Goal: Information Seeking & Learning: Learn about a topic

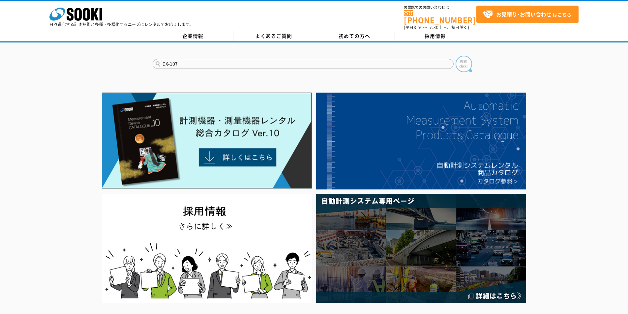
type input "CX-107"
click at [468, 60] on img at bounding box center [463, 64] width 16 height 16
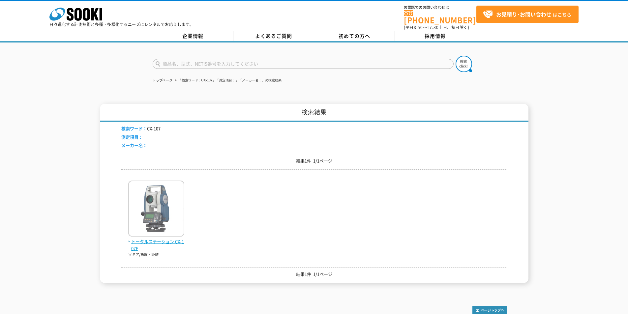
click at [148, 218] on img at bounding box center [156, 210] width 56 height 58
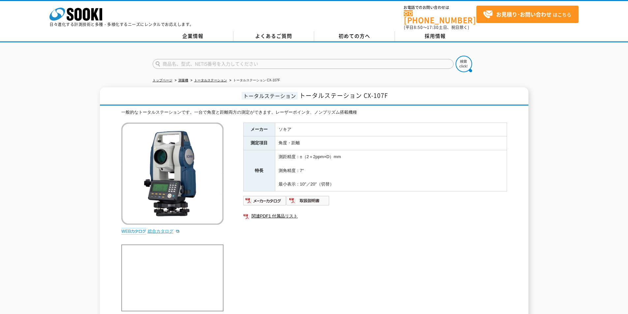
click at [165, 229] on link "総合カタログ" at bounding box center [164, 231] width 32 height 5
click at [157, 229] on link "総合カタログ" at bounding box center [164, 231] width 32 height 5
click at [154, 229] on link "総合カタログ" at bounding box center [164, 231] width 32 height 5
click at [159, 229] on link "総合カタログ" at bounding box center [164, 231] width 32 height 5
click at [73, 4] on div "株式会社 ソーキ spMenu 日々進化する計測技術と多種・多様化するニーズにレンタルでお応えします。 お電話でのお問い合わせは 0120-856-990 (…" at bounding box center [314, 16] width 628 height 30
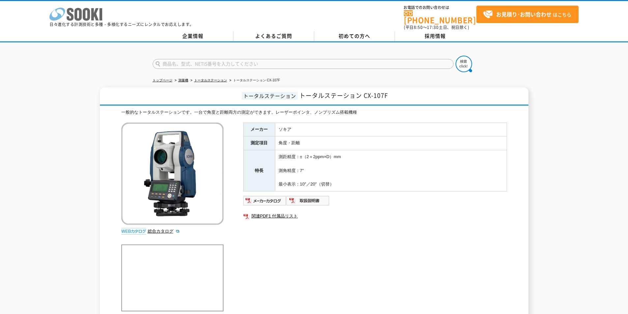
click at [75, 13] on icon at bounding box center [77, 14] width 7 height 13
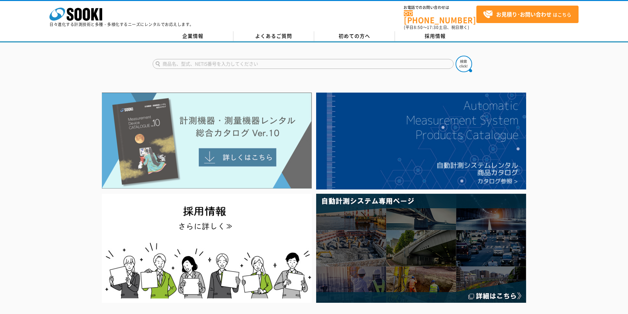
click at [213, 145] on img at bounding box center [207, 141] width 210 height 96
